Goal: Task Accomplishment & Management: Use online tool/utility

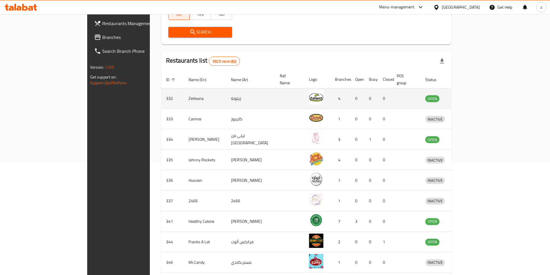
scroll to position [116, 0]
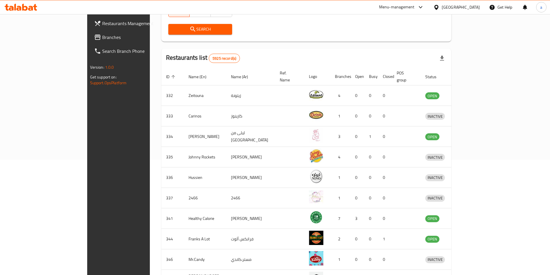
click at [102, 25] on span "Restaurants Management" at bounding box center [138, 23] width 72 height 7
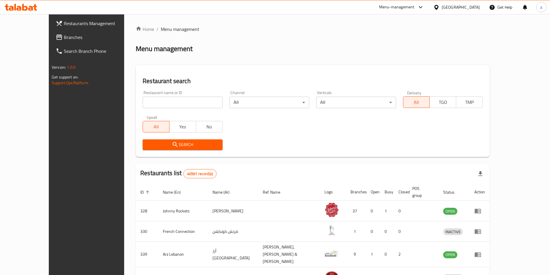
click at [445, 10] on div "[GEOGRAPHIC_DATA]" at bounding box center [461, 7] width 38 height 6
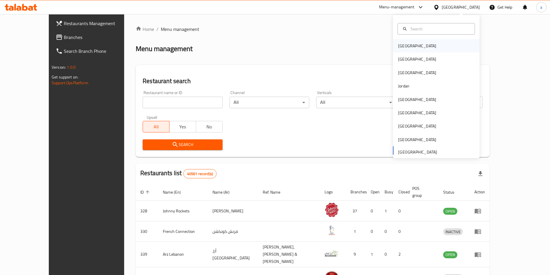
click at [402, 49] on div "[GEOGRAPHIC_DATA]" at bounding box center [417, 46] width 38 height 6
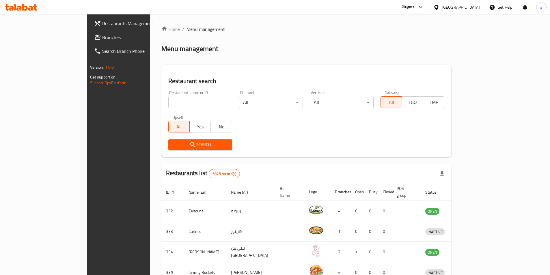
click at [442, 7] on div at bounding box center [437, 7] width 8 height 6
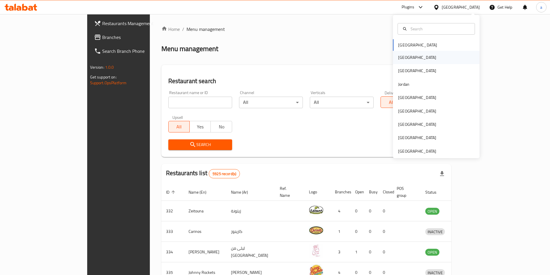
click at [406, 57] on div "[GEOGRAPHIC_DATA]" at bounding box center [417, 57] width 47 height 13
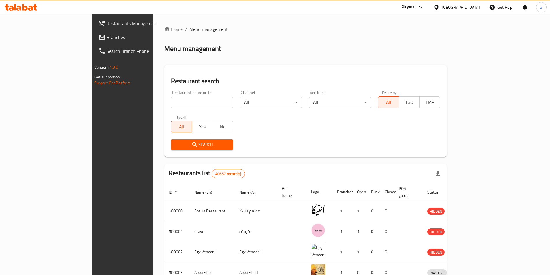
drag, startPoint x: 473, startPoint y: 7, endPoint x: 469, endPoint y: 10, distance: 4.4
click at [472, 7] on div "[GEOGRAPHIC_DATA]" at bounding box center [461, 7] width 38 height 6
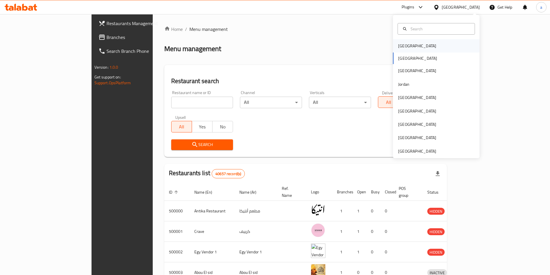
click at [414, 46] on div "[GEOGRAPHIC_DATA]" at bounding box center [436, 45] width 87 height 13
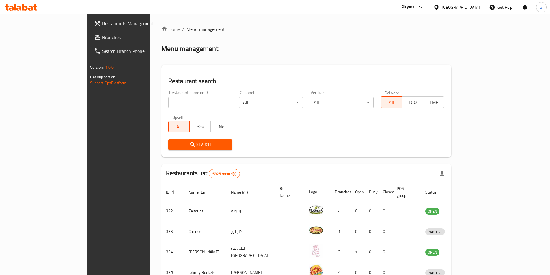
click at [467, 10] on div "[GEOGRAPHIC_DATA]" at bounding box center [461, 7] width 38 height 6
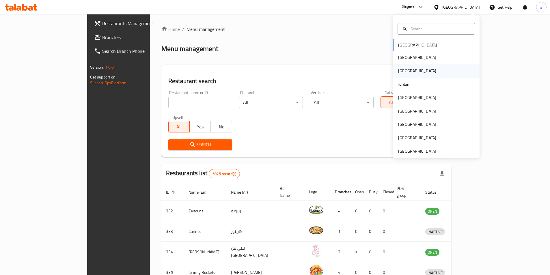
click at [420, 70] on div "[GEOGRAPHIC_DATA]" at bounding box center [436, 70] width 87 height 13
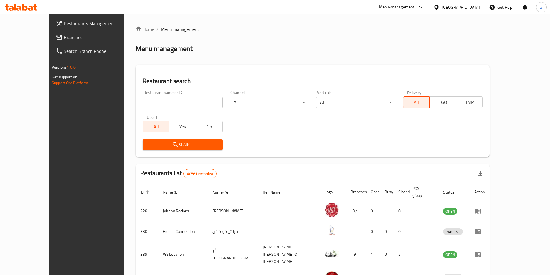
click at [412, 6] on div "Menu-management" at bounding box center [397, 7] width 36 height 7
click at [372, 55] on div "Delivery Hero Images Backoffice" at bounding box center [371, 52] width 57 height 6
